Goal: Share content

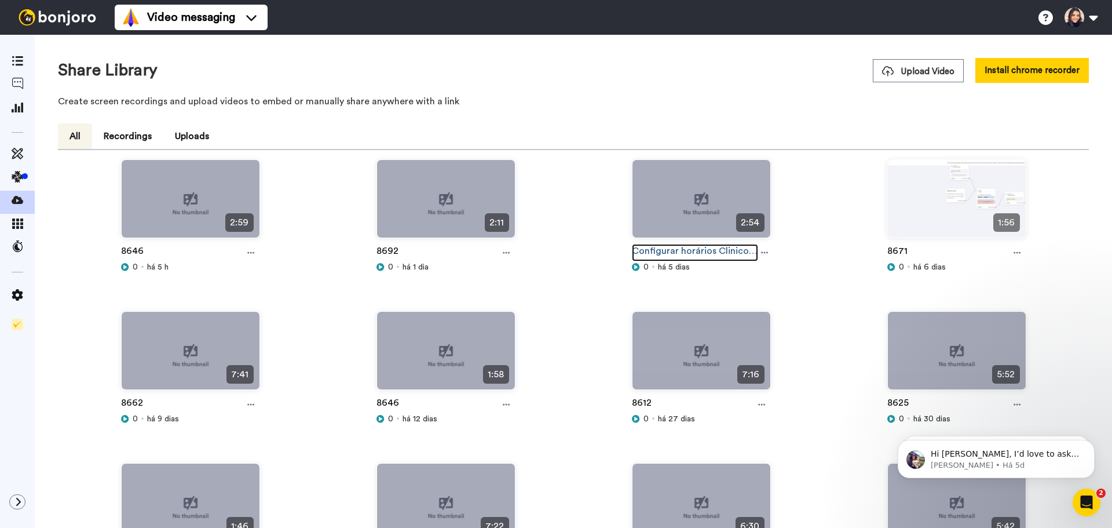
click at [685, 246] on link "Configurar horários Clinicorp (api online)" at bounding box center [695, 252] width 126 height 17
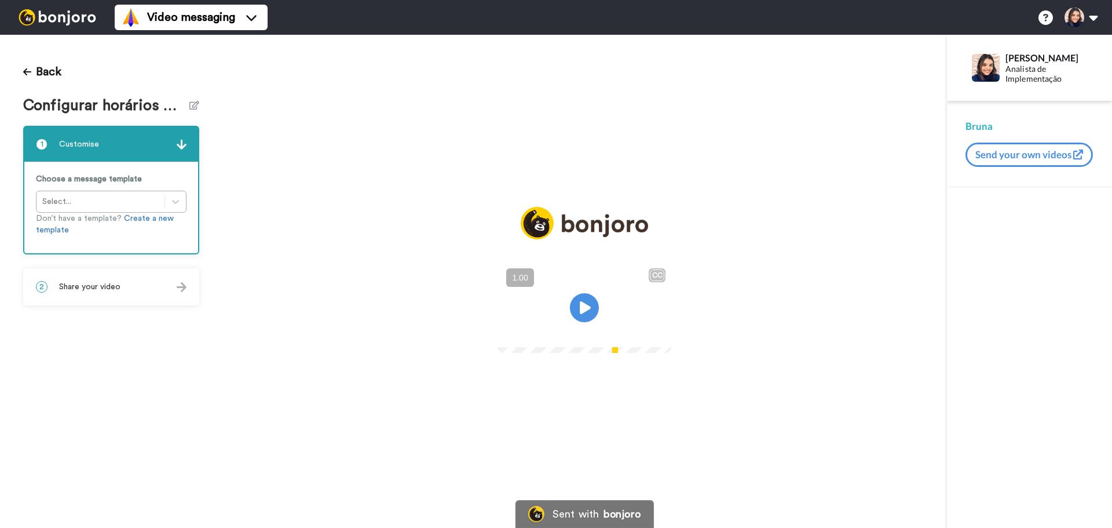
click at [105, 287] on span "Share your video" at bounding box center [89, 287] width 61 height 12
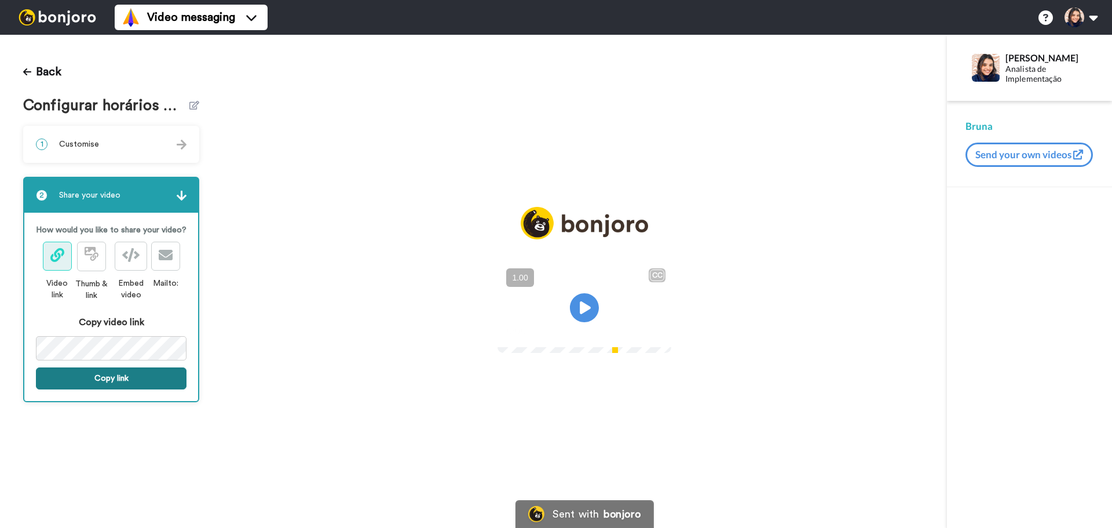
click at [95, 379] on button "Copy link" at bounding box center [111, 378] width 151 height 22
